Goal: Information Seeking & Learning: Find specific fact

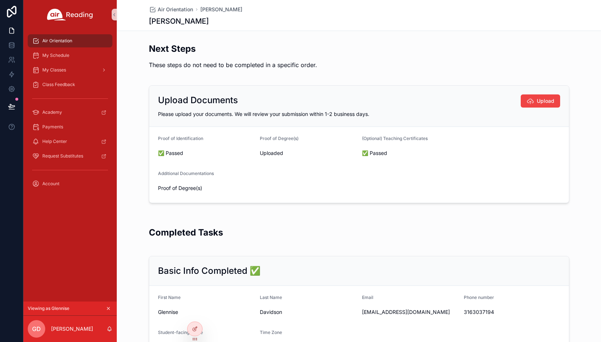
click at [107, 307] on icon "scrollable content" at bounding box center [108, 308] width 5 height 5
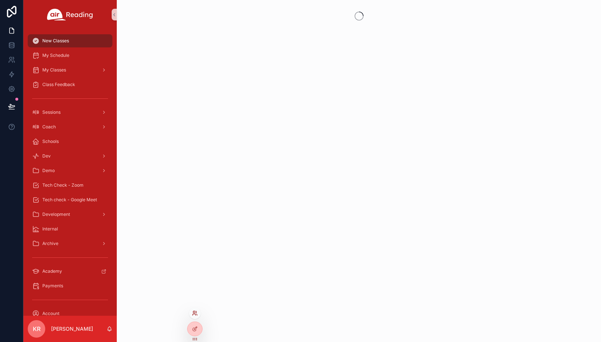
click at [194, 312] on icon at bounding box center [195, 314] width 6 height 6
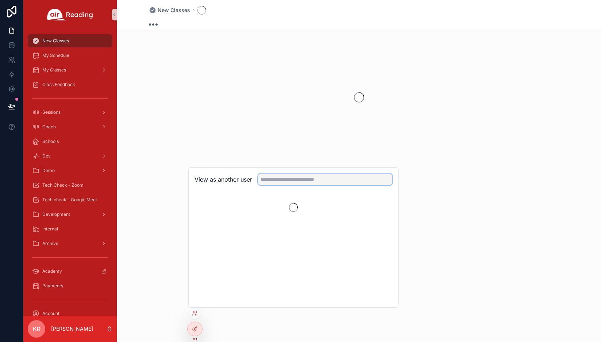
drag, startPoint x: 285, startPoint y: 180, endPoint x: 280, endPoint y: 173, distance: 8.8
click at [285, 180] on input "text" at bounding box center [325, 180] width 134 height 12
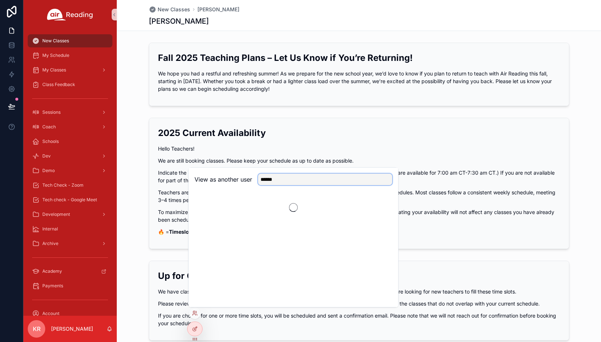
click at [319, 182] on input "******" at bounding box center [325, 180] width 134 height 12
type input "*****"
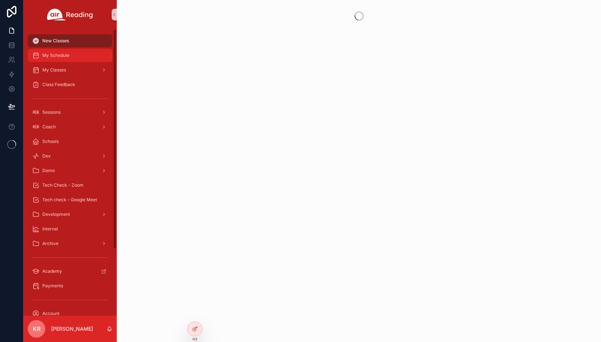
click at [58, 57] on span "My Schedule" at bounding box center [55, 56] width 27 height 6
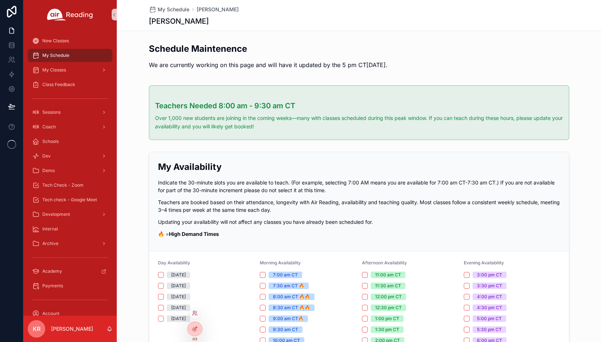
click at [196, 310] on div at bounding box center [195, 314] width 12 height 12
click at [193, 316] on icon at bounding box center [195, 314] width 6 height 6
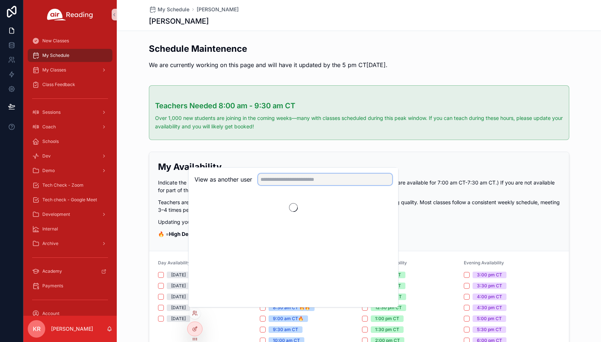
click at [277, 181] on input "text" at bounding box center [325, 180] width 134 height 12
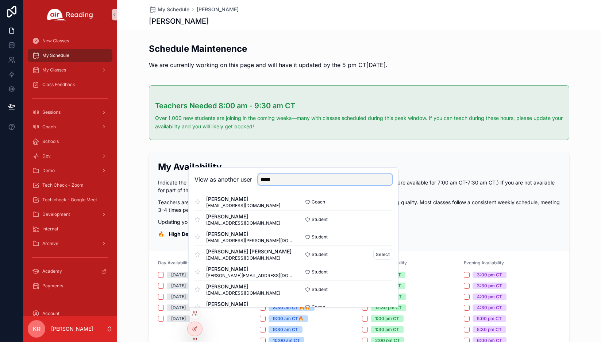
scroll to position [124, 0]
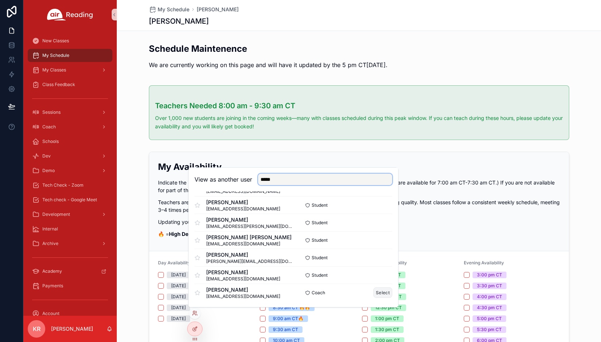
type input "*****"
click at [375, 293] on button "Select" at bounding box center [382, 293] width 19 height 11
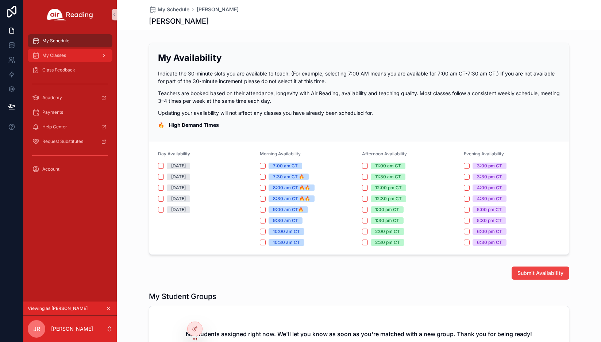
click at [64, 59] on div "My Classes" at bounding box center [70, 56] width 76 height 12
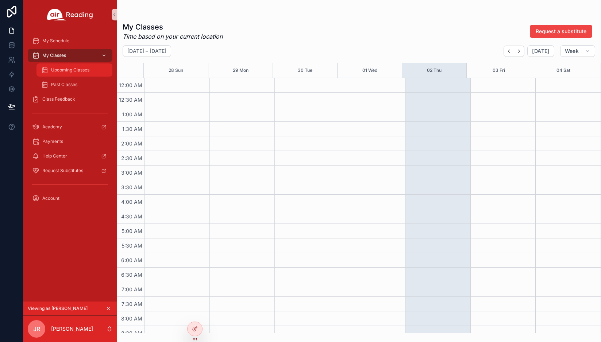
click at [65, 71] on span "Upcoming Classes" at bounding box center [70, 70] width 38 height 6
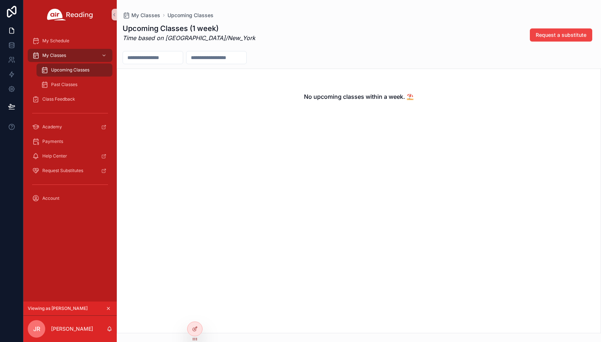
click at [108, 307] on icon "scrollable content" at bounding box center [108, 308] width 5 height 5
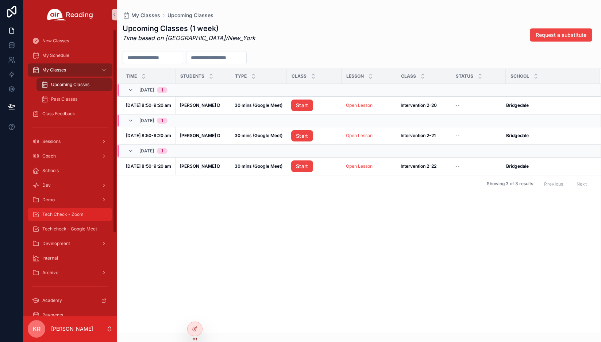
click at [82, 212] on span "Tech Check - Zoom" at bounding box center [62, 215] width 41 height 6
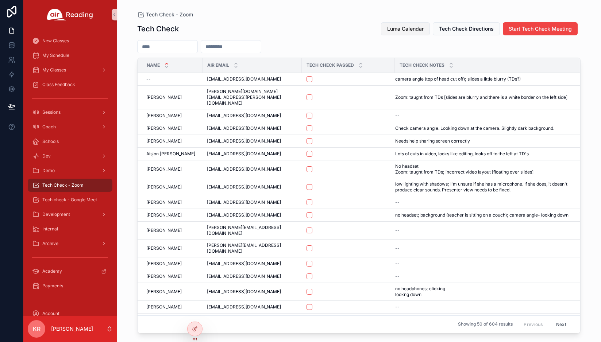
click at [414, 32] on span "Luma Calendar" at bounding box center [405, 28] width 37 height 7
click at [76, 200] on span "Tech check - Google Meet" at bounding box center [69, 200] width 55 height 6
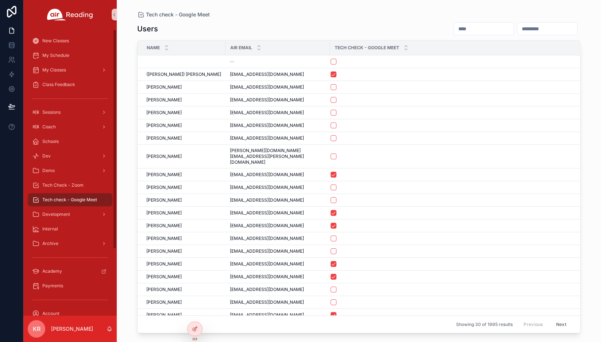
click at [454, 34] on input "scrollable content" at bounding box center [484, 29] width 60 height 10
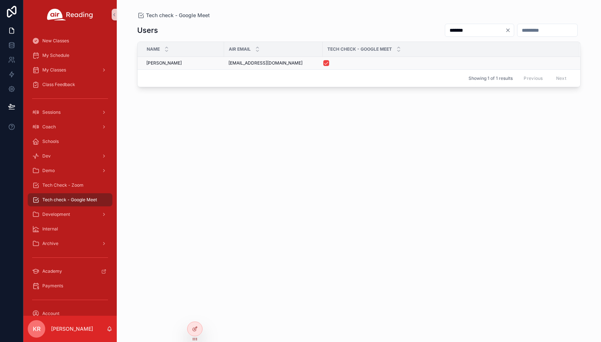
type input "*******"
drag, startPoint x: 278, startPoint y: 62, endPoint x: 222, endPoint y: 64, distance: 56.2
click at [222, 64] on tr "Latisha Sam Latisha Sam labrooklynn@gmail.com labrooklynn@gmail.com" at bounding box center [359, 63] width 443 height 13
copy tr "Latisha Sam labrooklynn@gmail.com"
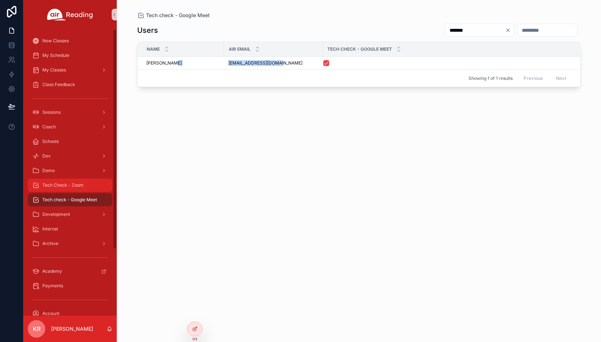
click at [69, 185] on span "Tech Check - Zoom" at bounding box center [62, 186] width 41 height 6
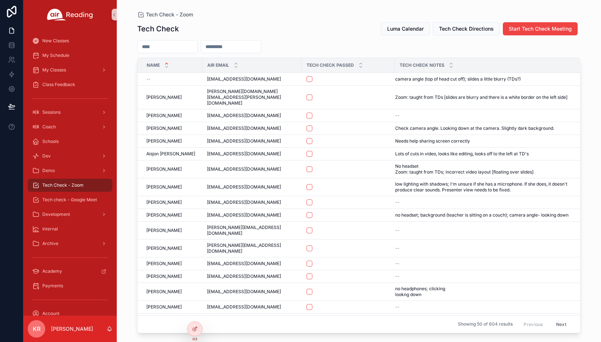
click at [244, 47] on input "scrollable content" at bounding box center [231, 47] width 60 height 10
paste input "**********"
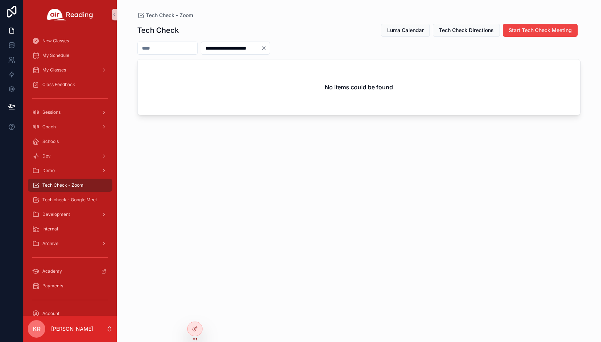
type input "**********"
click at [265, 48] on icon "Clear" at bounding box center [263, 48] width 3 height 3
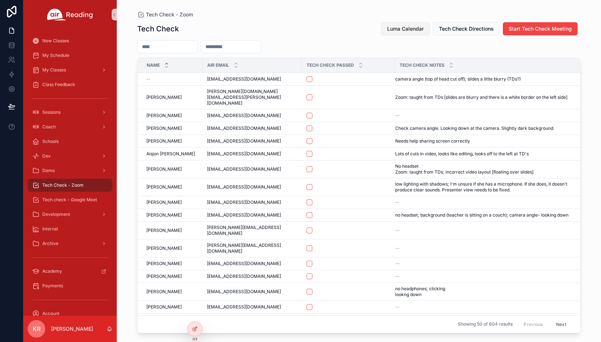
click at [398, 30] on span "Luma Calendar" at bounding box center [405, 28] width 37 height 7
click at [65, 61] on link "My Schedule" at bounding box center [70, 55] width 85 height 13
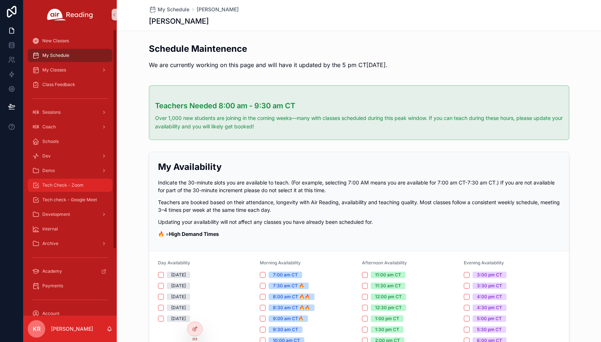
click at [71, 186] on span "Tech Check - Zoom" at bounding box center [62, 186] width 41 height 6
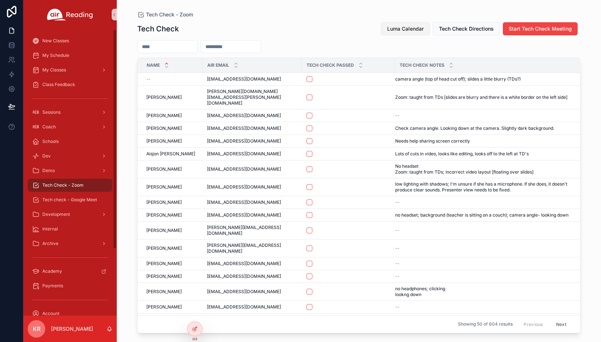
click at [411, 26] on span "Luma Calendar" at bounding box center [405, 28] width 37 height 7
click at [61, 60] on div "My Schedule" at bounding box center [70, 56] width 76 height 12
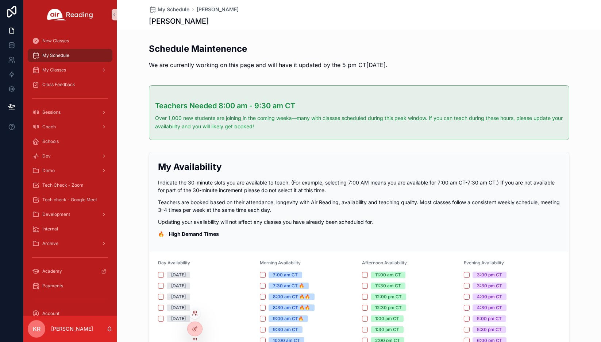
click at [195, 313] on icon at bounding box center [195, 314] width 6 height 6
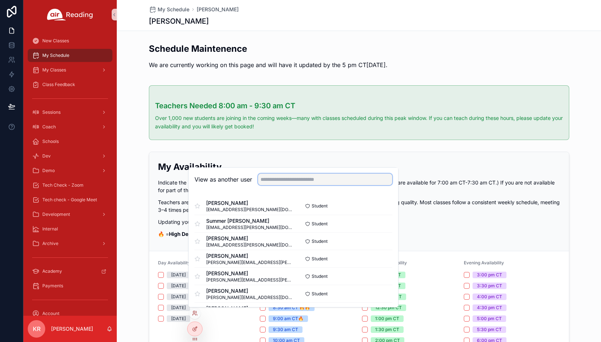
click at [285, 182] on input "text" at bounding box center [325, 180] width 134 height 12
type input "*****"
click at [376, 258] on button "Select" at bounding box center [382, 259] width 19 height 11
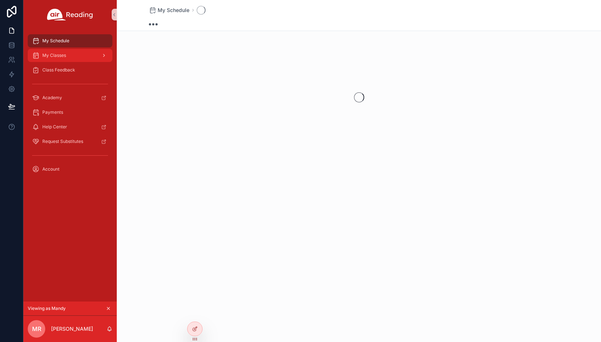
click at [54, 60] on div "My Classes" at bounding box center [70, 56] width 76 height 12
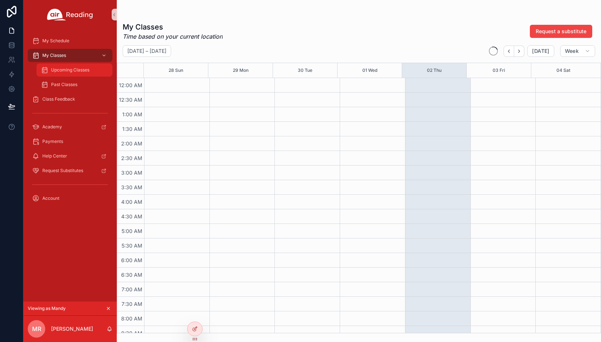
click at [60, 75] on div "Upcoming Classes" at bounding box center [74, 70] width 67 height 12
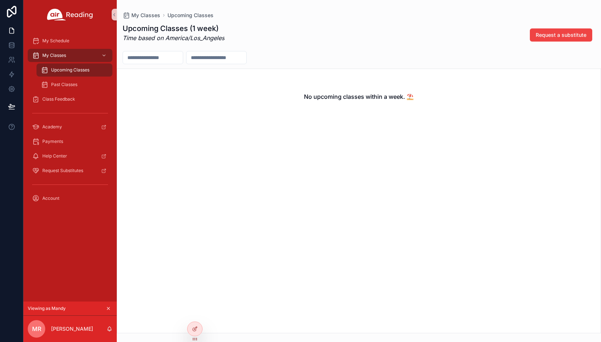
drag, startPoint x: 181, startPoint y: 116, endPoint x: 223, endPoint y: 87, distance: 51.1
click at [181, 116] on div "No upcoming classes within a week. ⛱️" at bounding box center [359, 96] width 484 height 55
click at [108, 307] on icon "scrollable content" at bounding box center [108, 308] width 5 height 5
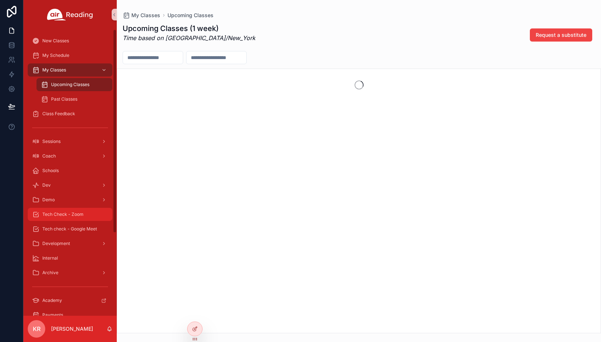
click at [69, 217] on span "Tech Check - Zoom" at bounding box center [62, 215] width 41 height 6
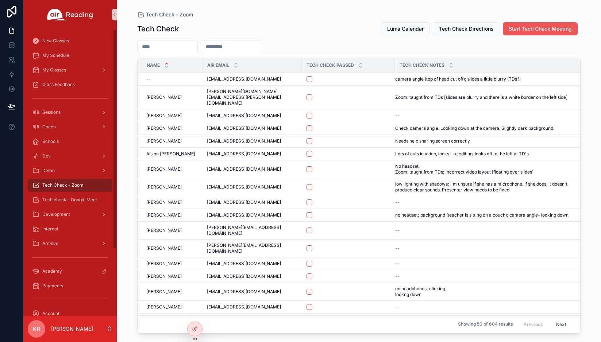
click at [515, 28] on span "Start Tech Check Meeting" at bounding box center [540, 28] width 63 height 7
click at [177, 47] on input "scrollable content" at bounding box center [168, 47] width 60 height 10
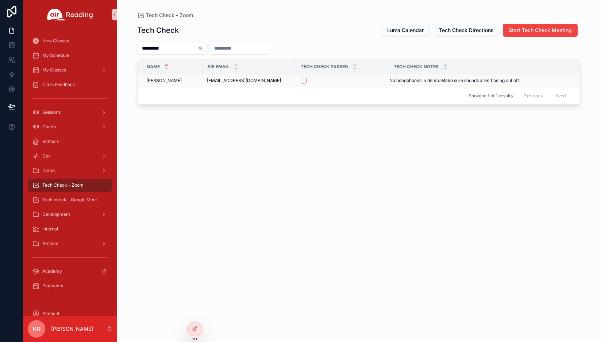
type input "*********"
click at [303, 81] on button "scrollable content" at bounding box center [304, 81] width 6 height 6
click at [78, 201] on span "Tech check - Google Meet" at bounding box center [69, 200] width 55 height 6
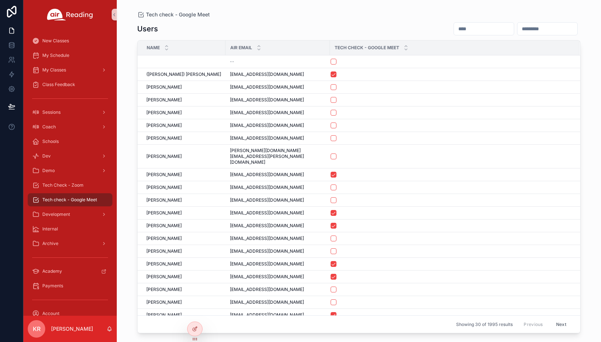
click at [454, 28] on input "scrollable content" at bounding box center [484, 29] width 60 height 10
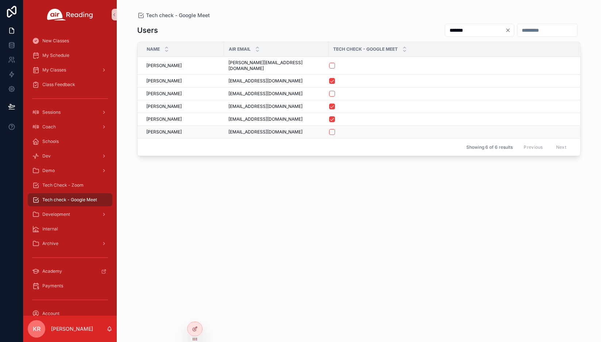
type input "*******"
click at [329, 129] on button "scrollable content" at bounding box center [332, 132] width 6 height 6
drag, startPoint x: 70, startPoint y: 187, endPoint x: 95, endPoint y: 184, distance: 24.6
click at [70, 187] on span "Tech Check - Zoom" at bounding box center [62, 186] width 41 height 6
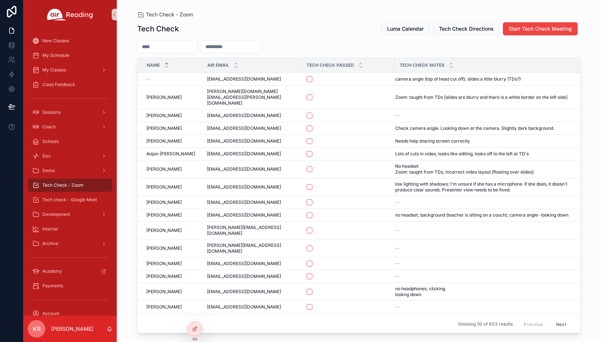
click at [197, 47] on input "scrollable content" at bounding box center [168, 47] width 60 height 10
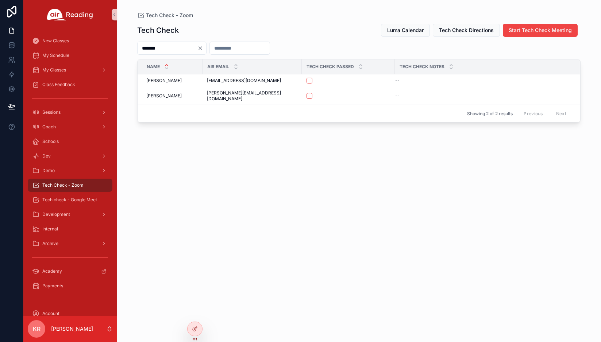
type input "*******"
click at [202, 49] on icon "Clear" at bounding box center [200, 48] width 3 height 3
